Goal: Information Seeking & Learning: Learn about a topic

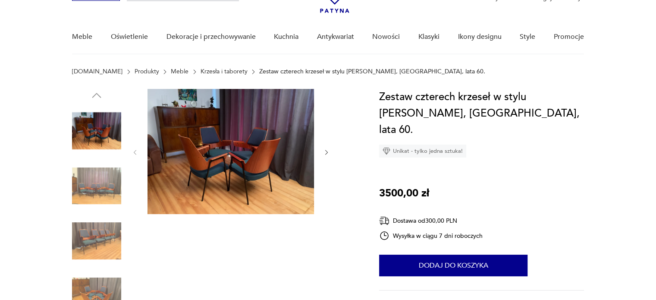
click at [323, 154] on icon "button" at bounding box center [326, 152] width 7 height 7
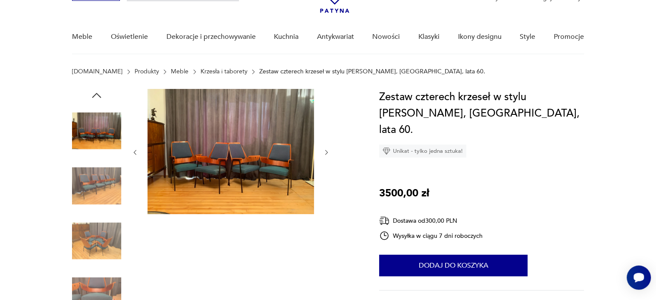
click at [323, 154] on icon "button" at bounding box center [326, 152] width 7 height 7
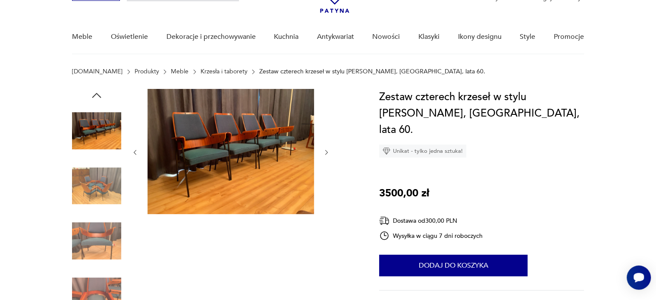
click at [323, 154] on icon "button" at bounding box center [326, 152] width 7 height 7
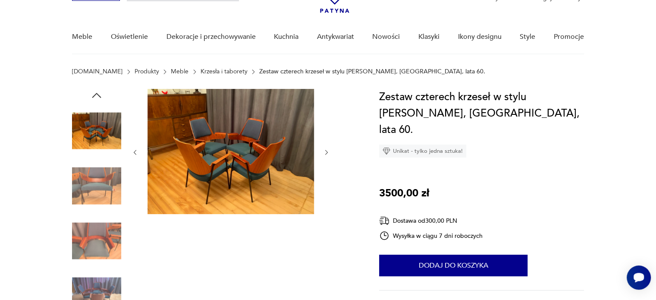
click at [323, 154] on icon "button" at bounding box center [326, 152] width 7 height 7
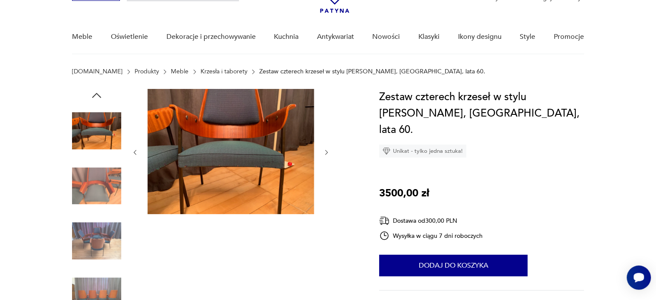
click at [323, 154] on icon "button" at bounding box center [326, 152] width 7 height 7
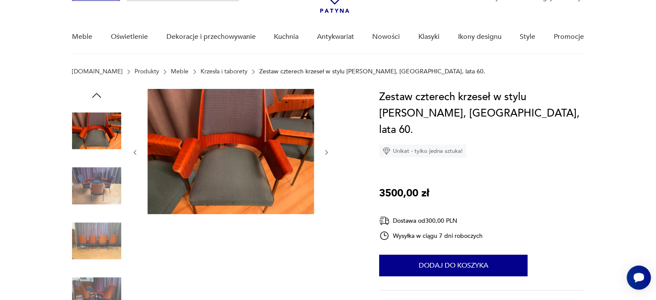
click at [323, 154] on icon "button" at bounding box center [326, 152] width 7 height 7
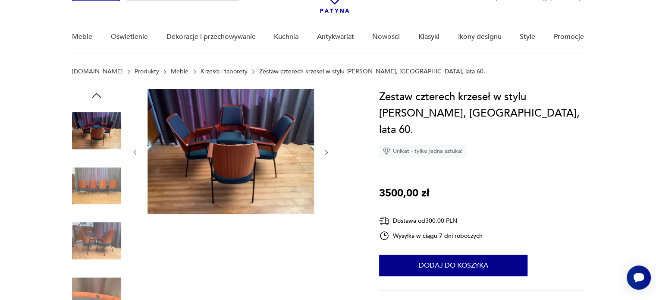
click at [323, 154] on icon "button" at bounding box center [326, 152] width 7 height 7
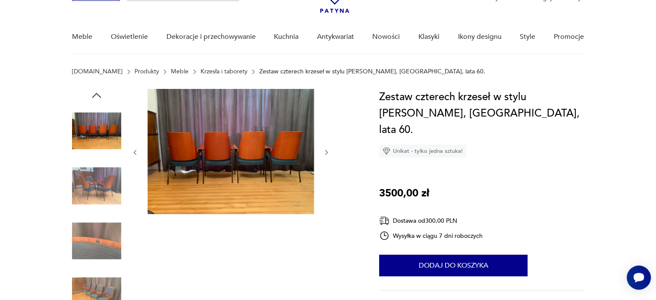
click at [323, 154] on icon "button" at bounding box center [326, 152] width 7 height 7
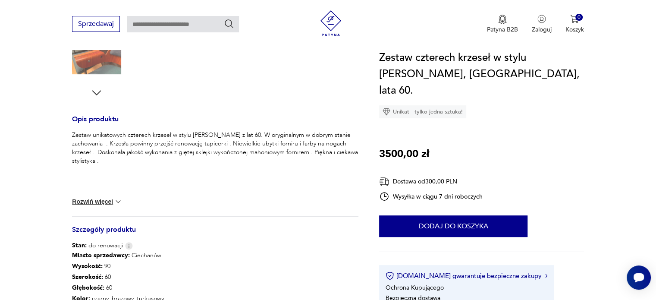
scroll to position [296, 0]
